Goal: Check status: Check status

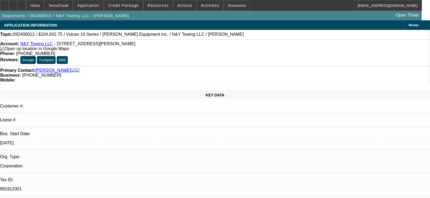
select select "0"
select select "2"
select select "0"
select select "2"
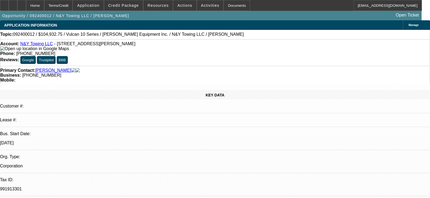
select select "0"
select select "2"
select select "0"
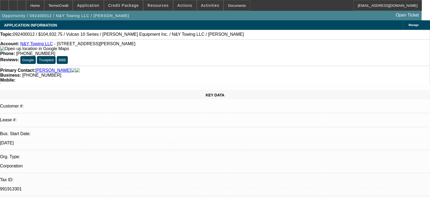
select select "2"
select select "0"
select select "1"
select select "2"
select select "6"
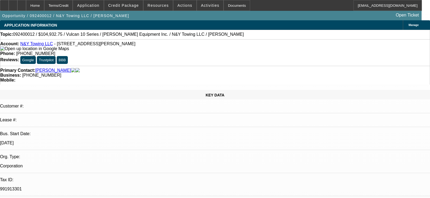
select select "1"
select select "2"
select select "6"
select select "1"
select select "2"
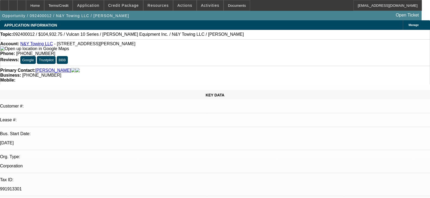
select select "6"
select select "1"
select select "2"
select select "6"
click at [50, 46] on link "N&Y Towing LLC" at bounding box center [36, 43] width 33 height 5
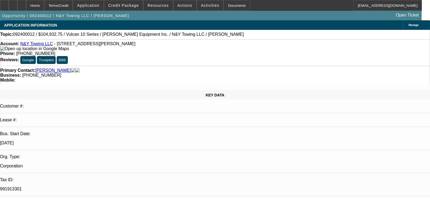
scroll to position [298, 0]
click at [52, 68] on link "[PERSON_NAME]" at bounding box center [53, 70] width 36 height 5
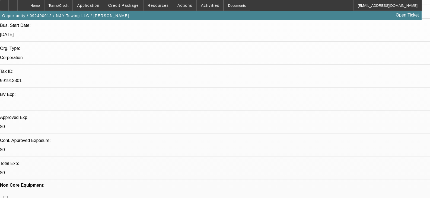
scroll to position [190, 0]
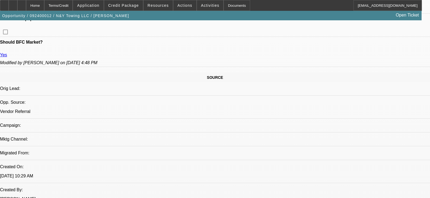
scroll to position [325, 0]
